Goal: Task Accomplishment & Management: Use online tool/utility

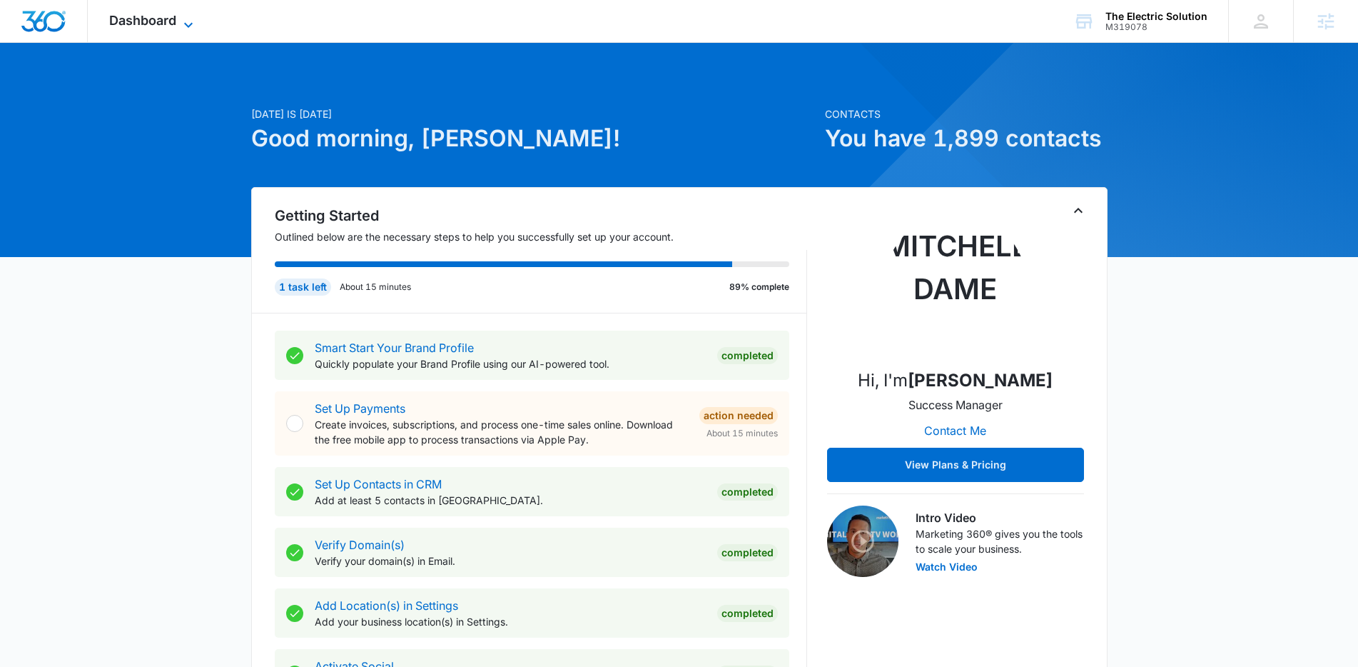
click at [180, 26] on icon at bounding box center [188, 24] width 17 height 17
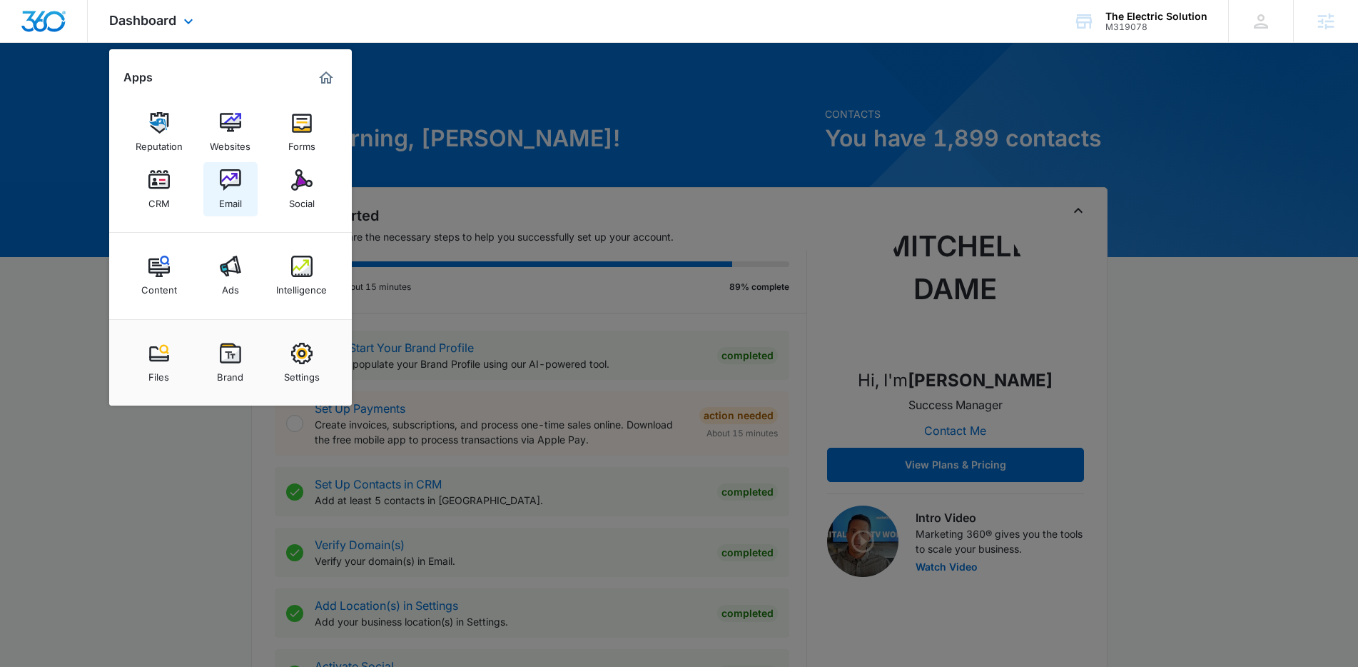
click at [236, 197] on div "Email" at bounding box center [230, 200] width 23 height 19
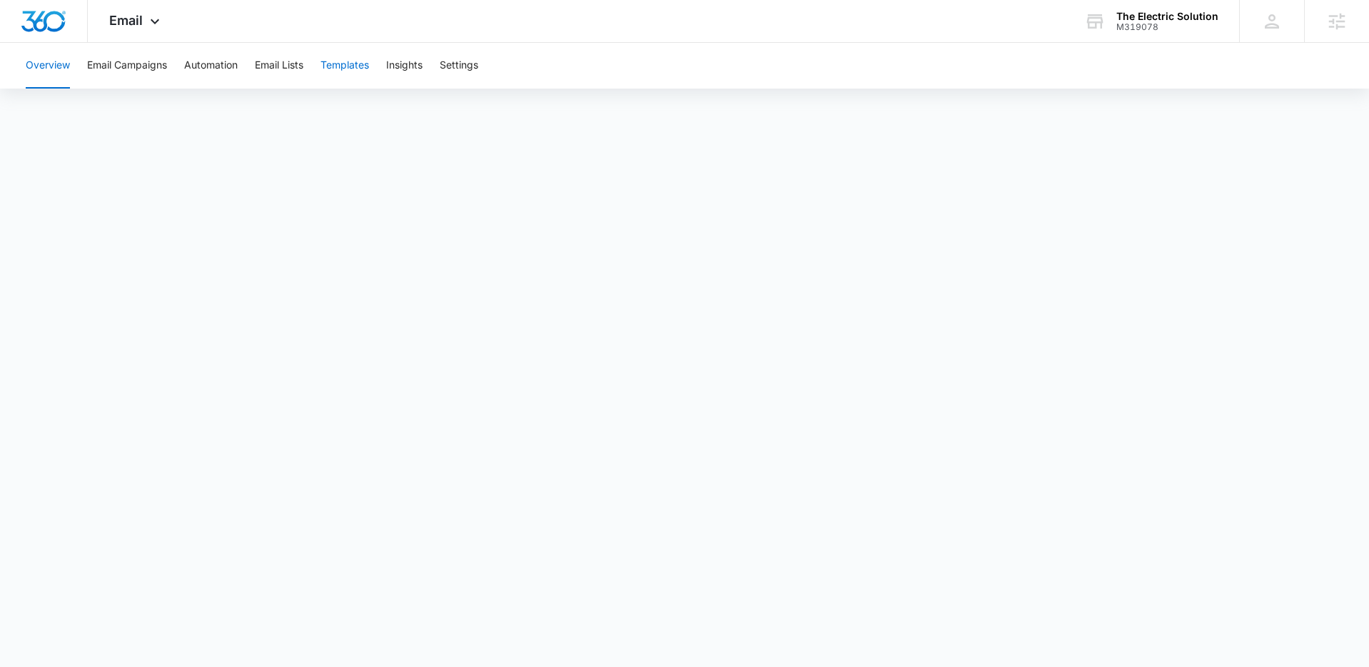
click at [342, 59] on button "Templates" at bounding box center [344, 66] width 49 height 46
click at [138, 19] on span "Email" at bounding box center [126, 20] width 34 height 15
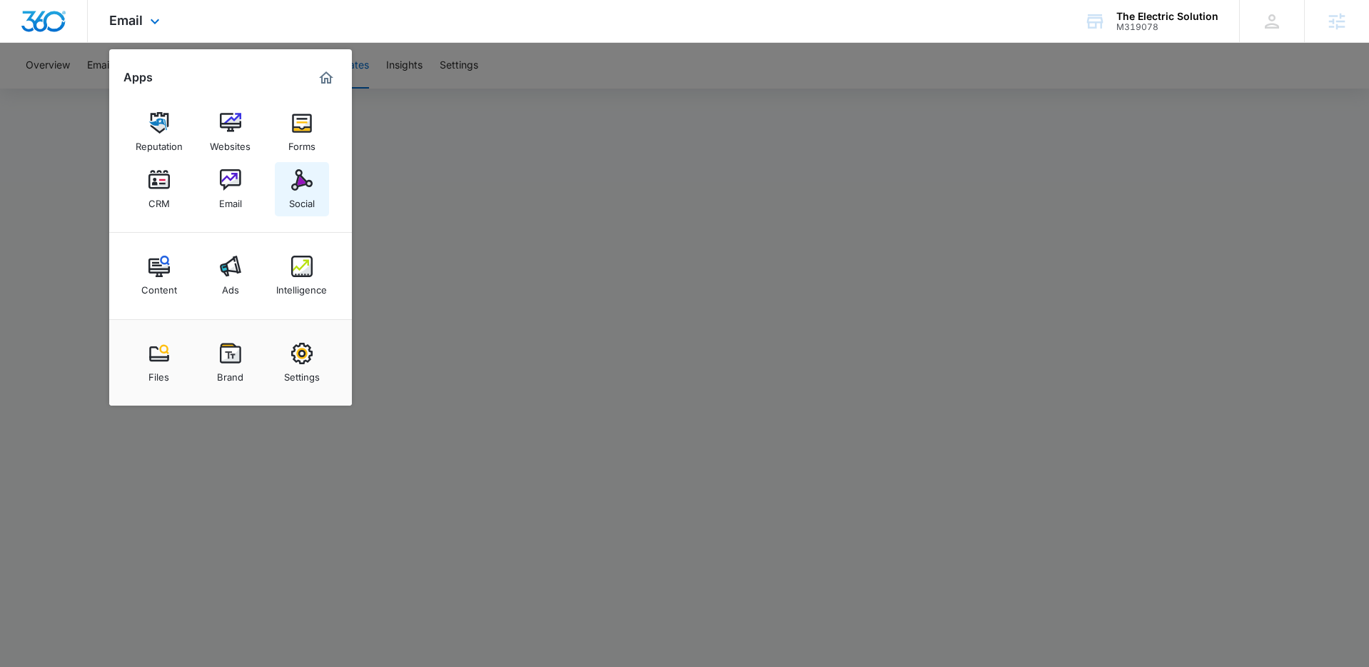
click at [303, 193] on div "Social" at bounding box center [302, 200] width 26 height 19
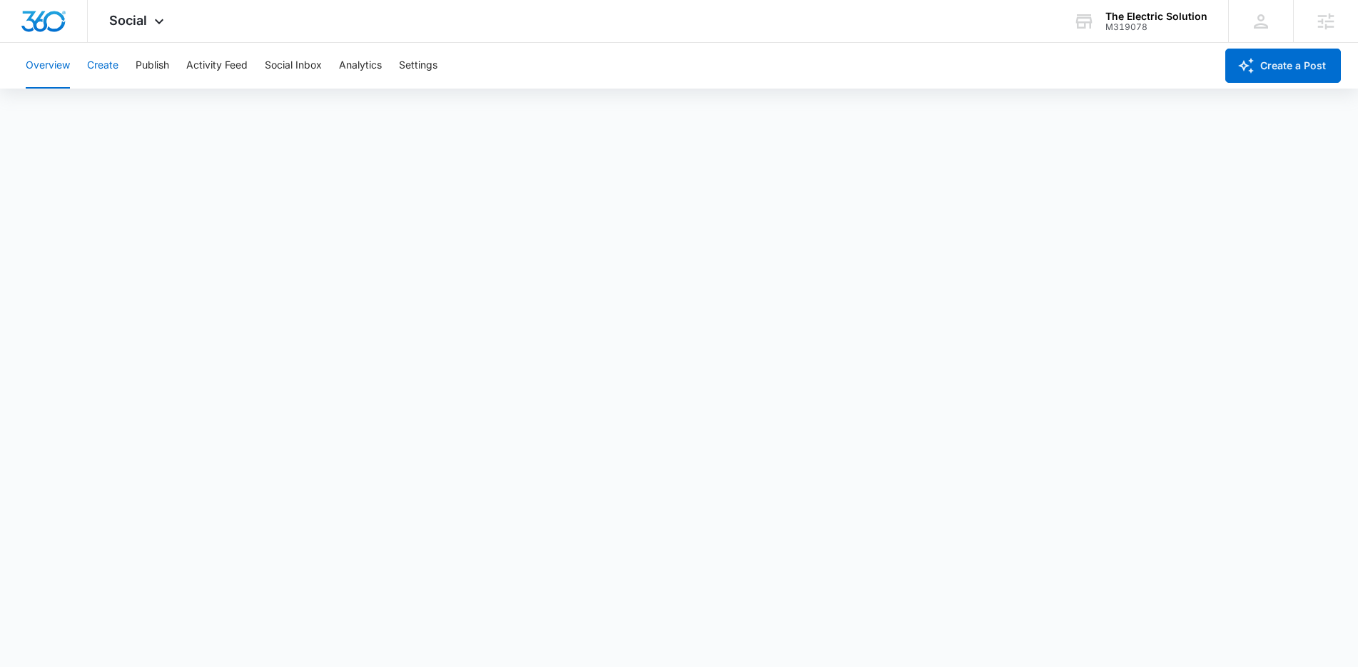
click at [112, 74] on button "Create" at bounding box center [102, 66] width 31 height 46
click at [161, 64] on button "Publish" at bounding box center [153, 66] width 34 height 46
click at [94, 111] on button "Schedules" at bounding box center [109, 109] width 49 height 40
click at [106, 71] on button "Create" at bounding box center [102, 66] width 31 height 46
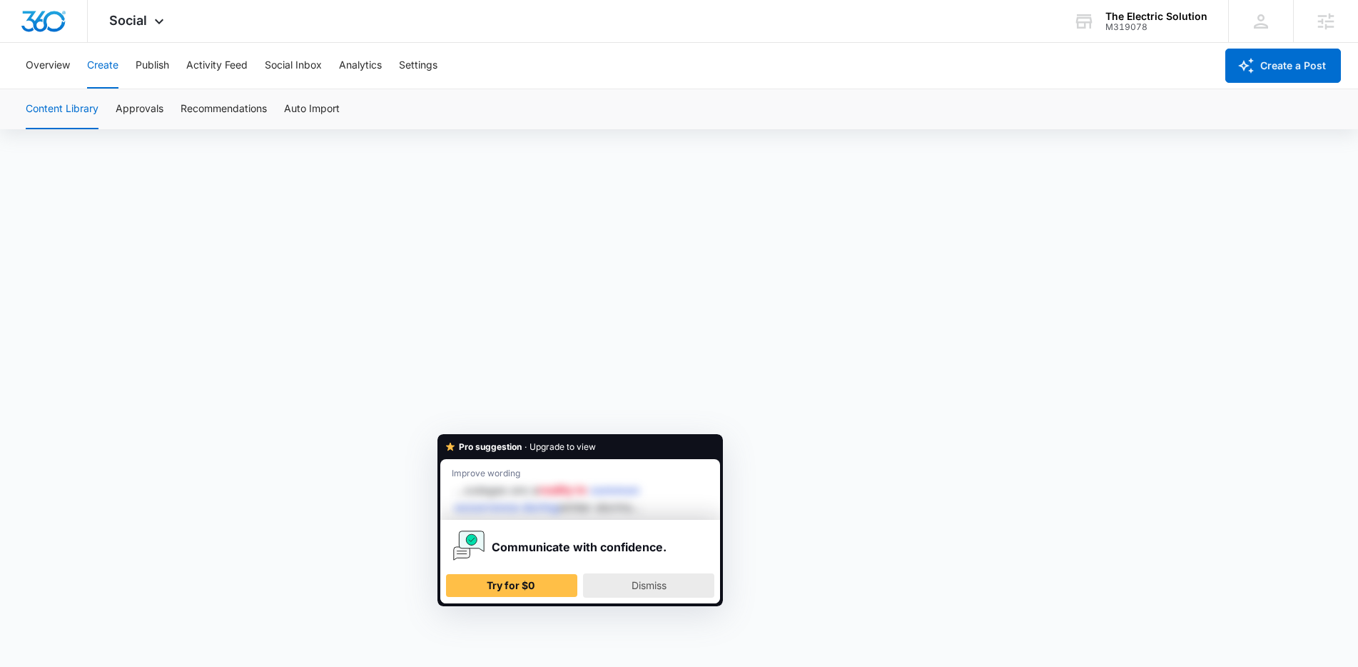
click at [661, 588] on span "Dismiss" at bounding box center [649, 585] width 35 height 12
